Goal: Navigation & Orientation: Find specific page/section

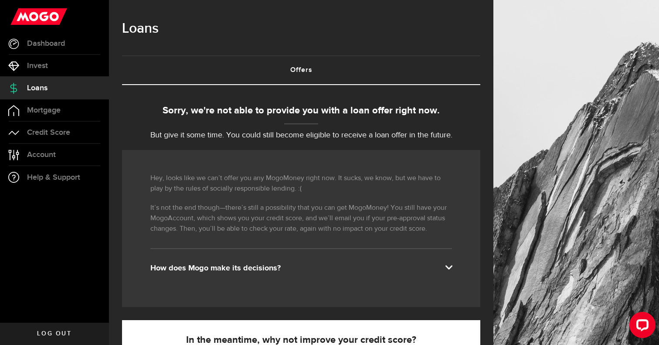
click at [319, 263] on div "How does Mogo make its decisions?" at bounding box center [301, 268] width 302 height 10
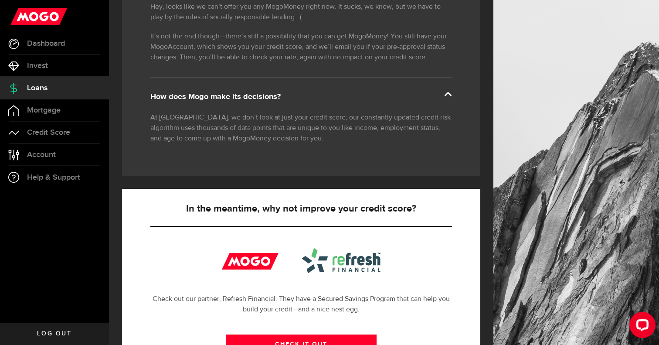
scroll to position [168, 0]
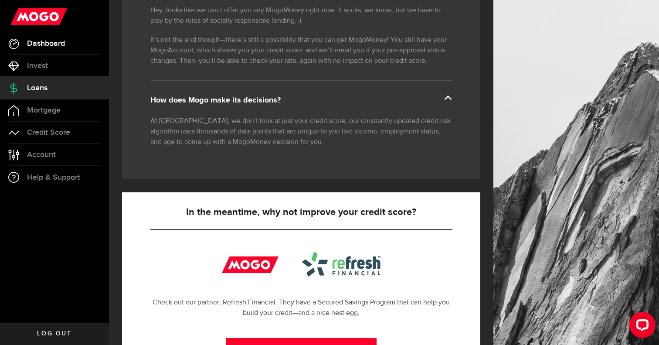
click at [66, 48] on link "Dashboard" at bounding box center [54, 44] width 109 height 22
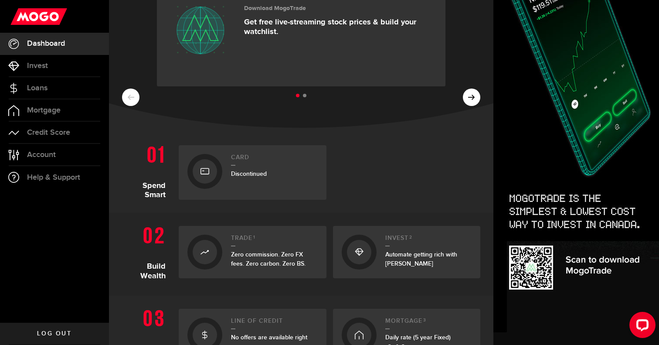
scroll to position [55, 0]
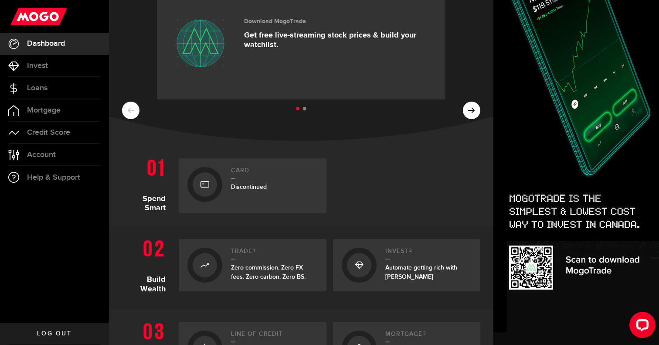
click at [224, 181] on link "Card Discontinued" at bounding box center [253, 185] width 148 height 55
click at [327, 82] on link "Download MogoTrade Get free live-streaming stock prices & build your watchlist." at bounding box center [301, 42] width 289 height 113
click at [477, 109] on ul at bounding box center [301, 108] width 358 height 11
click at [473, 110] on ul at bounding box center [301, 108] width 358 height 11
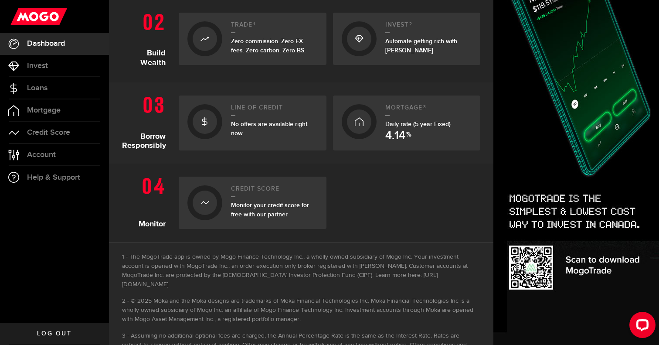
scroll to position [281, 0]
click at [639, 327] on icon "Open LiveChat chat widget" at bounding box center [643, 325] width 8 height 6
